Goal: Task Accomplishment & Management: Complete application form

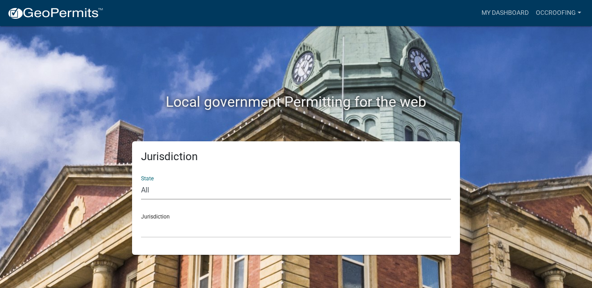
click at [151, 191] on select "All [US_STATE] [US_STATE] [US_STATE] [US_STATE] [US_STATE] [US_STATE] [US_STATE…" at bounding box center [296, 190] width 310 height 18
select select "[US_STATE]"
click at [141, 181] on select "All [US_STATE] [US_STATE] [US_STATE] [US_STATE] [US_STATE] [US_STATE] [US_STATE…" at bounding box center [296, 190] width 310 height 18
click at [164, 227] on select "City of [GEOGRAPHIC_DATA], [US_STATE] City of [GEOGRAPHIC_DATA], [US_STATE] Cit…" at bounding box center [296, 229] width 310 height 18
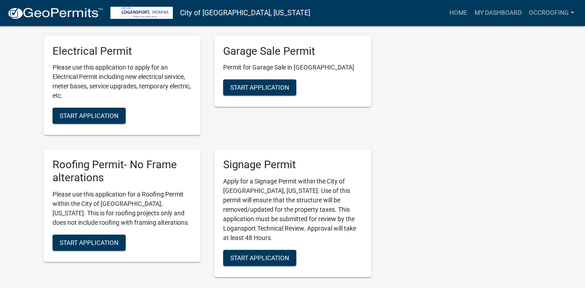
scroll to position [549, 0]
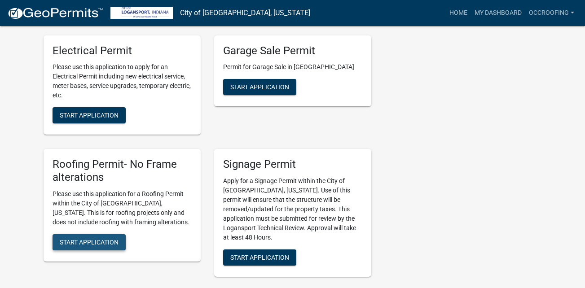
click at [97, 239] on span "Start Application" at bounding box center [89, 242] width 59 height 7
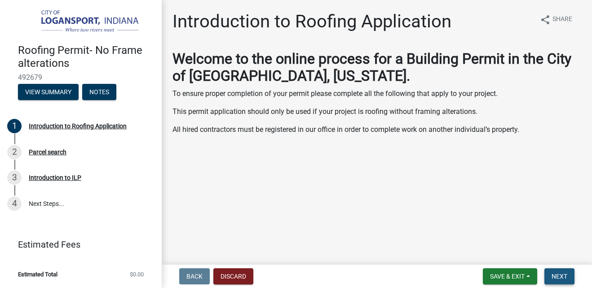
click at [559, 279] on span "Next" at bounding box center [559, 276] width 16 height 7
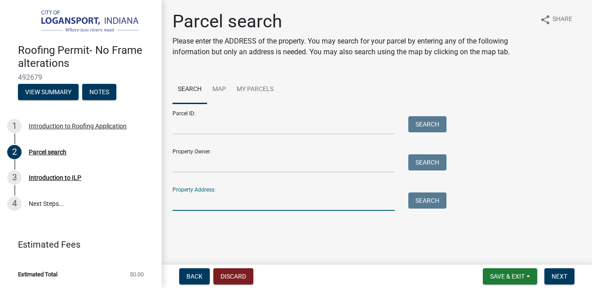
click at [178, 200] on input "Property Address:" at bounding box center [283, 202] width 222 height 18
type input "[STREET_ADDRESS]"
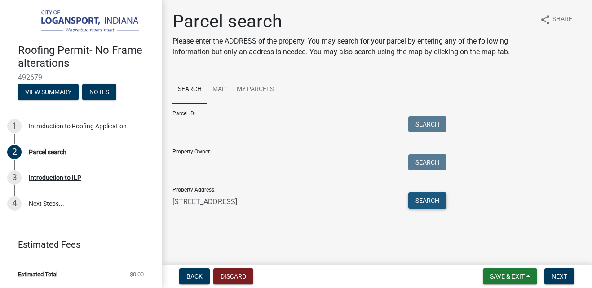
click at [431, 198] on button "Search" at bounding box center [427, 201] width 38 height 16
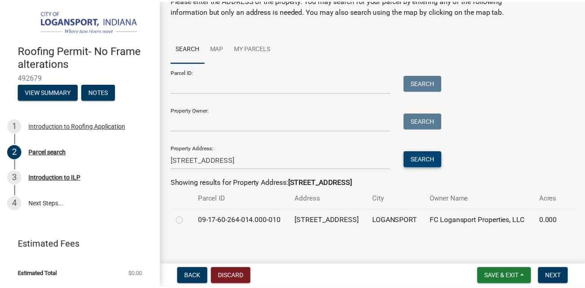
scroll to position [44, 0]
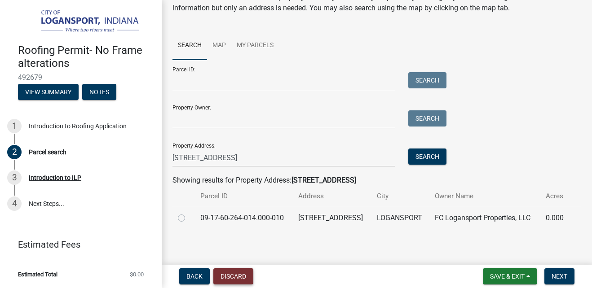
click at [239, 268] on button "Discard" at bounding box center [233, 276] width 40 height 16
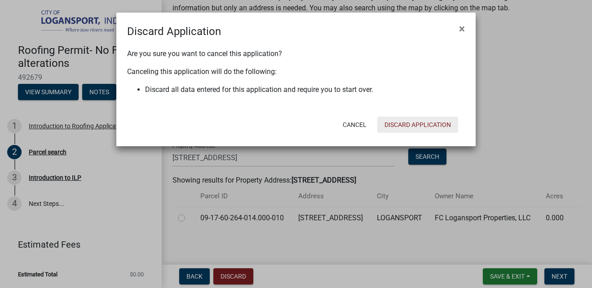
click at [418, 122] on button "Discard Application" at bounding box center [417, 125] width 81 height 16
